Goal: Task Accomplishment & Management: Use online tool/utility

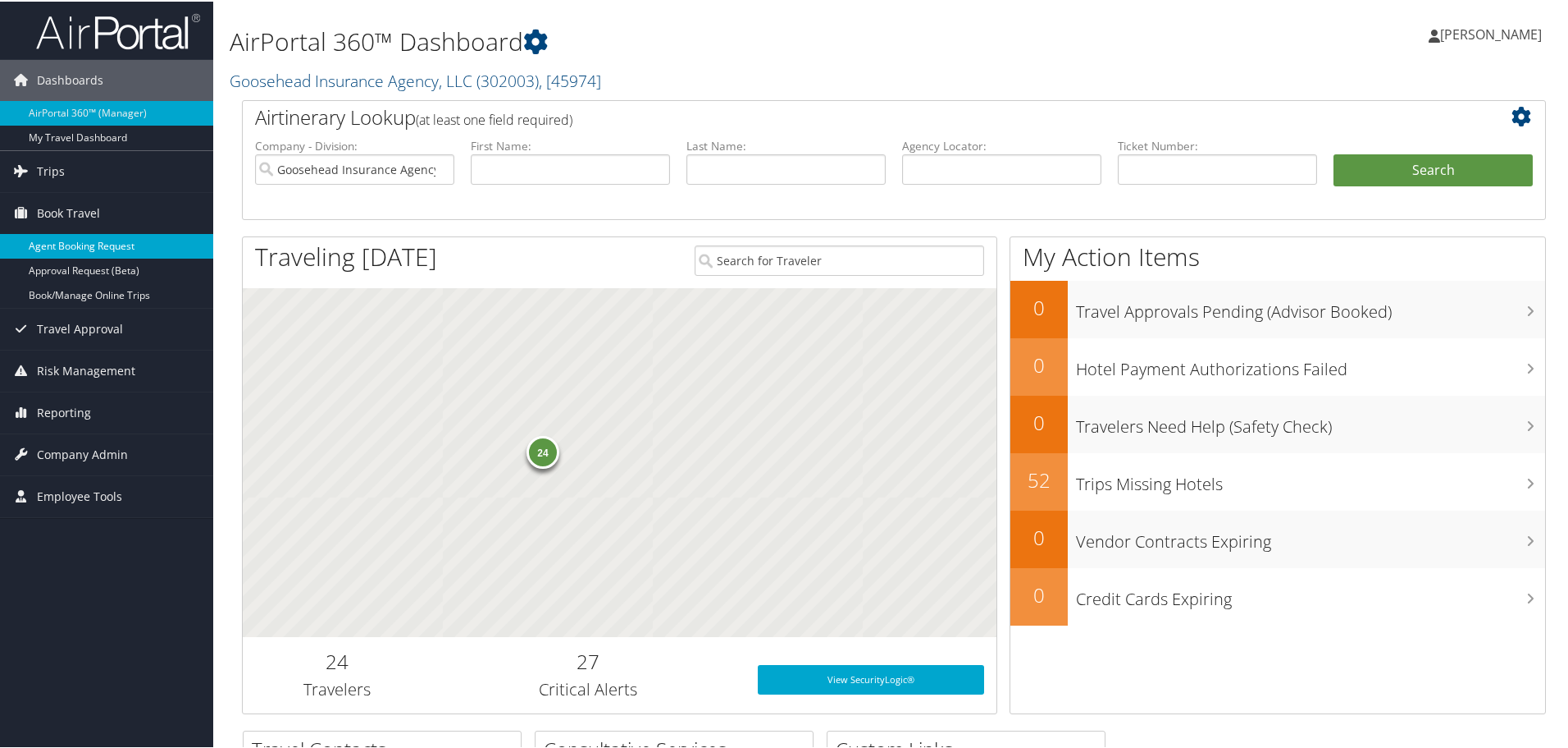
click at [109, 244] on link "Agent Booking Request" at bounding box center [106, 244] width 213 height 25
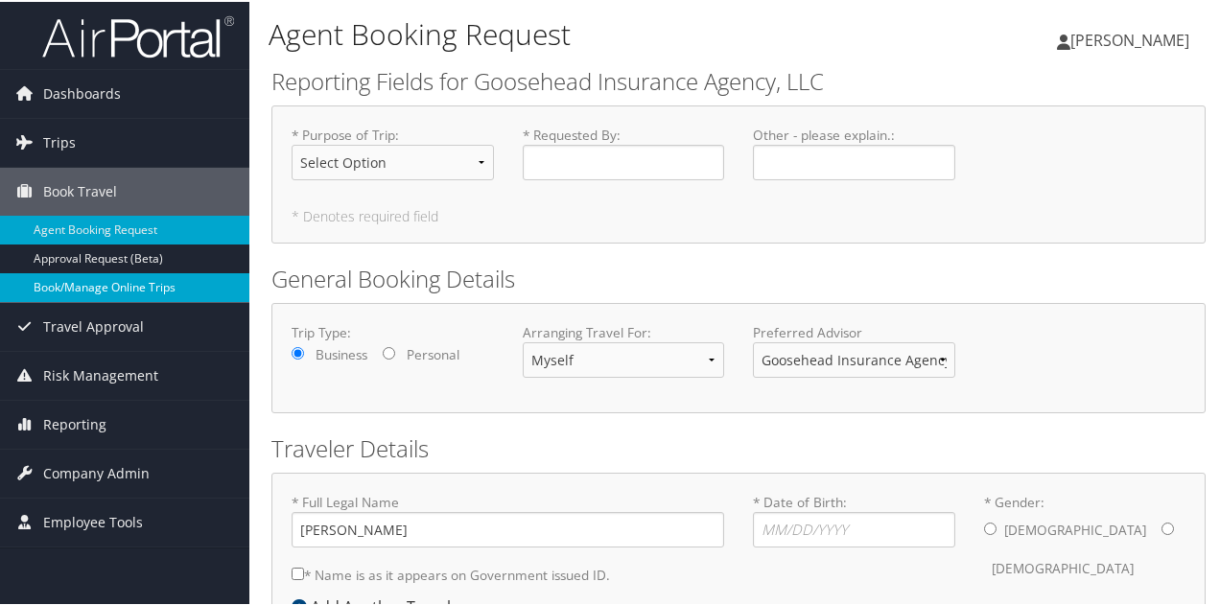
click at [128, 281] on link "Book/Manage Online Trips" at bounding box center [124, 285] width 249 height 29
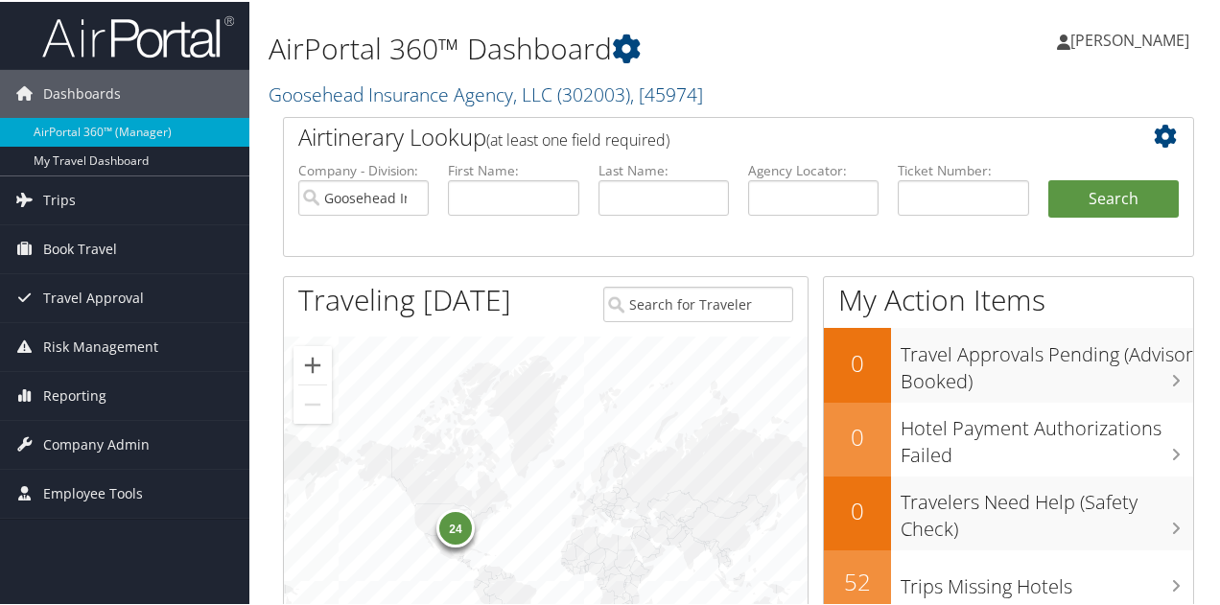
click at [780, 37] on h1 "AirPortal 360™ Dashboard" at bounding box center [581, 47] width 626 height 40
click at [105, 240] on span "Book Travel" at bounding box center [80, 247] width 74 height 48
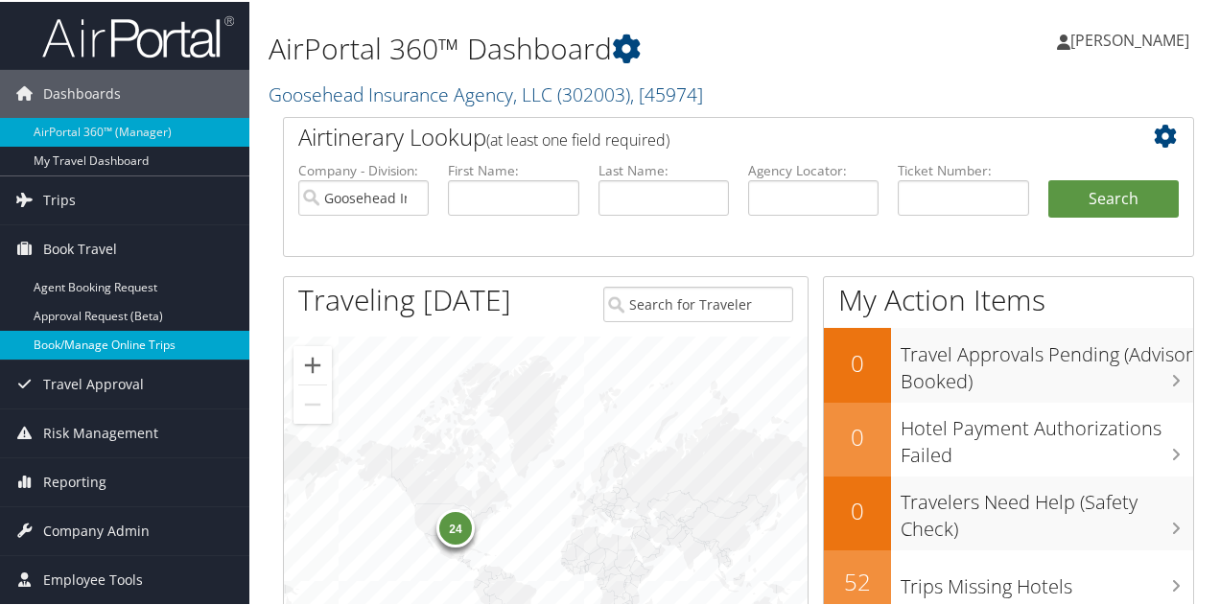
click at [92, 340] on link "Book/Manage Online Trips" at bounding box center [124, 343] width 249 height 29
